Goal: Information Seeking & Learning: Learn about a topic

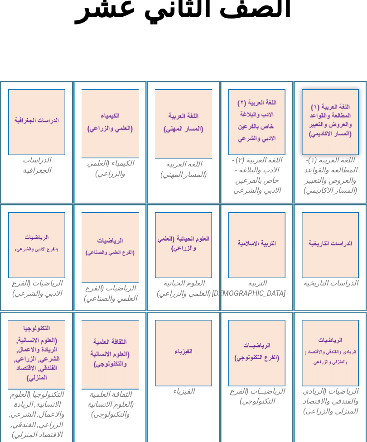
scroll to position [203, 0]
click at [271, 263] on img at bounding box center [256, 245] width 57 height 67
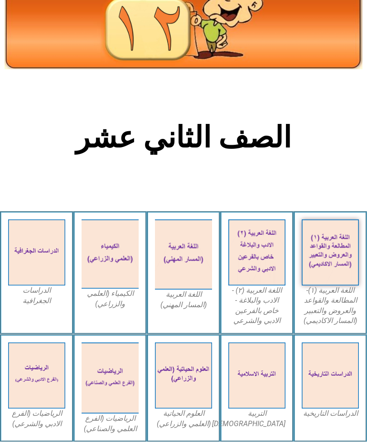
scroll to position [0, 0]
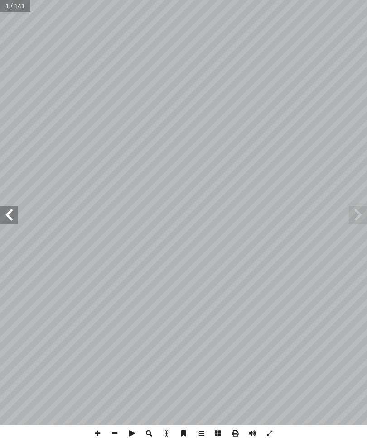
click at [5, 219] on span at bounding box center [9, 215] width 18 height 18
click at [2, 207] on span at bounding box center [9, 215] width 18 height 18
click at [12, 210] on span at bounding box center [9, 215] width 18 height 18
click at [5, 214] on span at bounding box center [9, 215] width 18 height 18
click at [11, 214] on span at bounding box center [9, 215] width 18 height 18
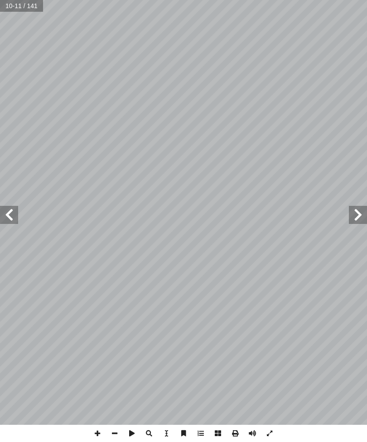
click at [11, 211] on span at bounding box center [9, 215] width 18 height 18
click at [301, 273] on div "٨ : ٍ و�حد ٍ تي بمثال أ مما يا ٍّ لكل ُ ل ِّ ث َ م ُ ن ٥ ١ - ساس في فهم �لنص �ل…" at bounding box center [290, 212] width 214 height 277
